Goal: Navigation & Orientation: Find specific page/section

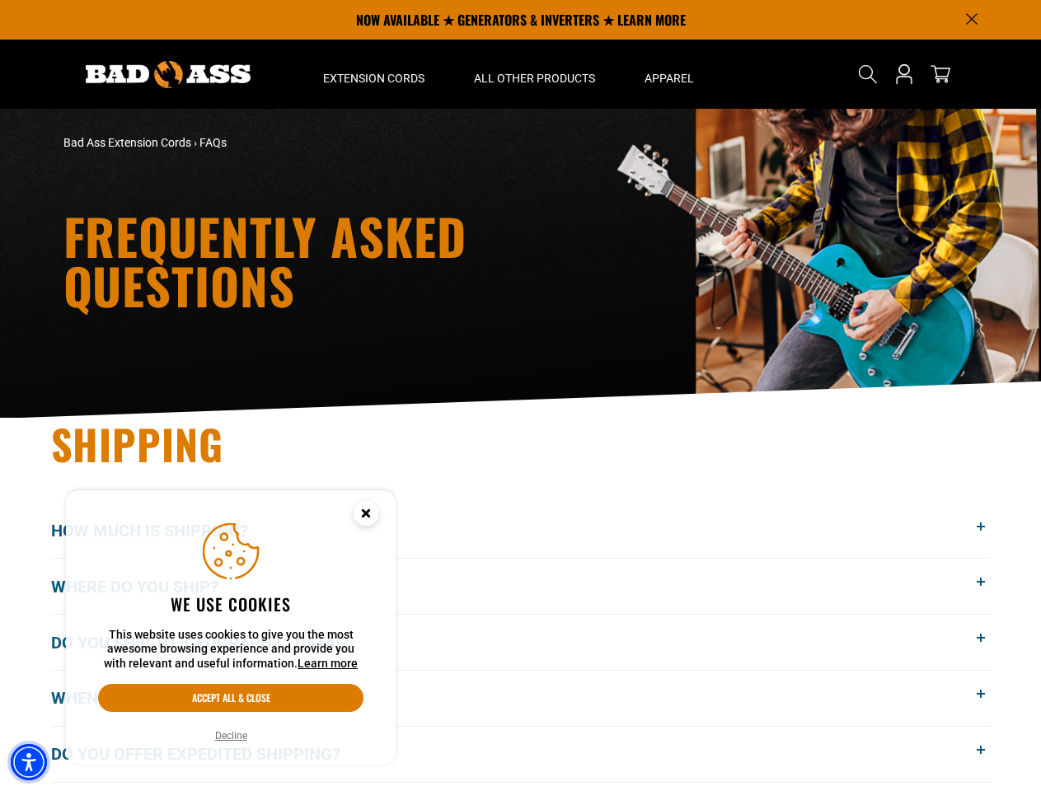
click at [29, 762] on img "Accessibility Menu" at bounding box center [29, 762] width 36 height 36
